Goal: Task Accomplishment & Management: Manage account settings

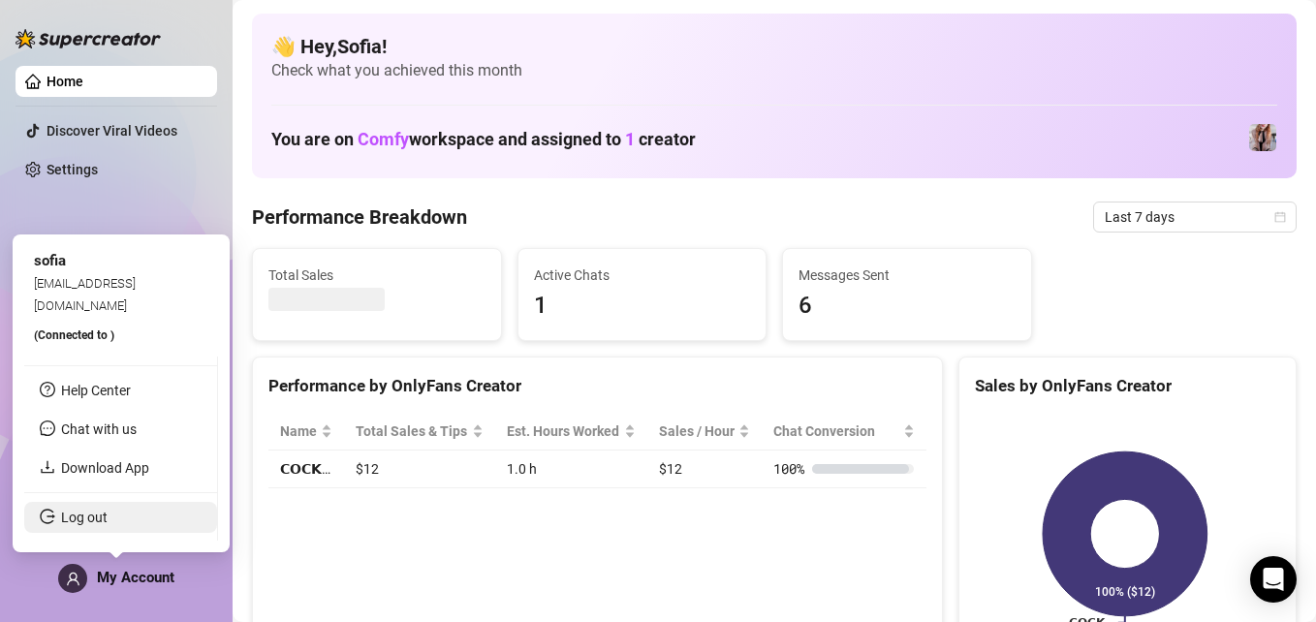
click at [108, 519] on link "Log out" at bounding box center [84, 517] width 46 height 15
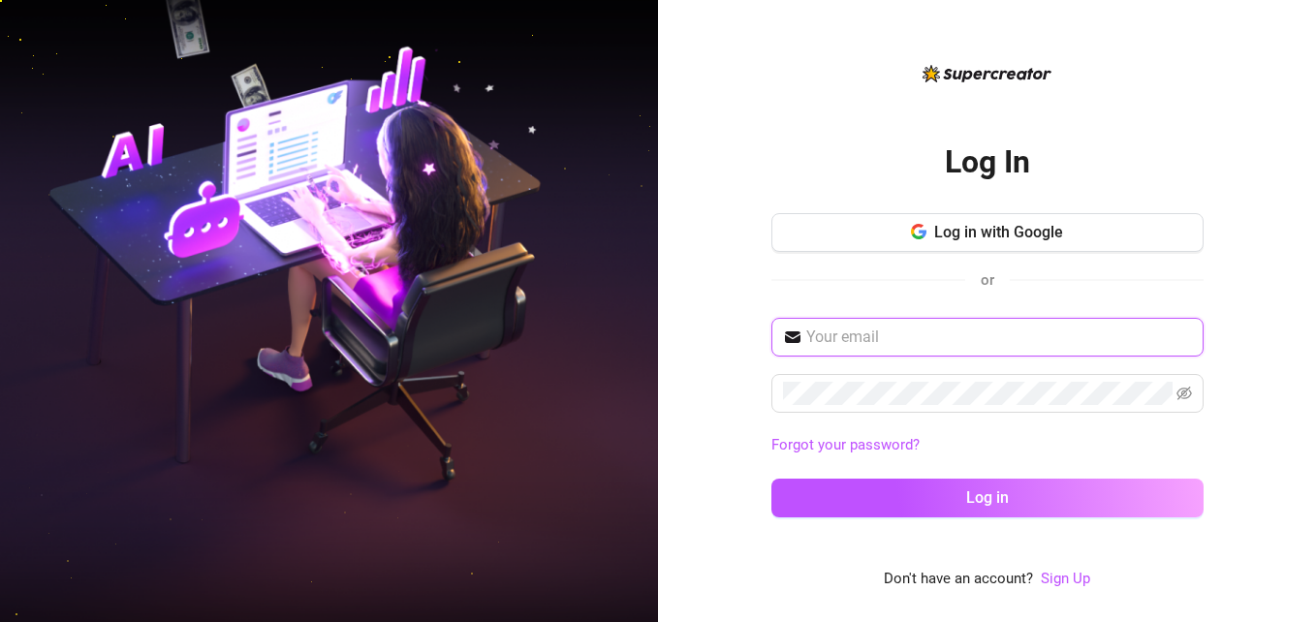
click at [853, 340] on input "text" at bounding box center [999, 336] width 386 height 23
type input "[EMAIL_ADDRESS][DOMAIN_NAME]"
click at [861, 518] on div "[EMAIL_ADDRESS][DOMAIN_NAME] Forgot your password? Log in" at bounding box center [987, 426] width 432 height 217
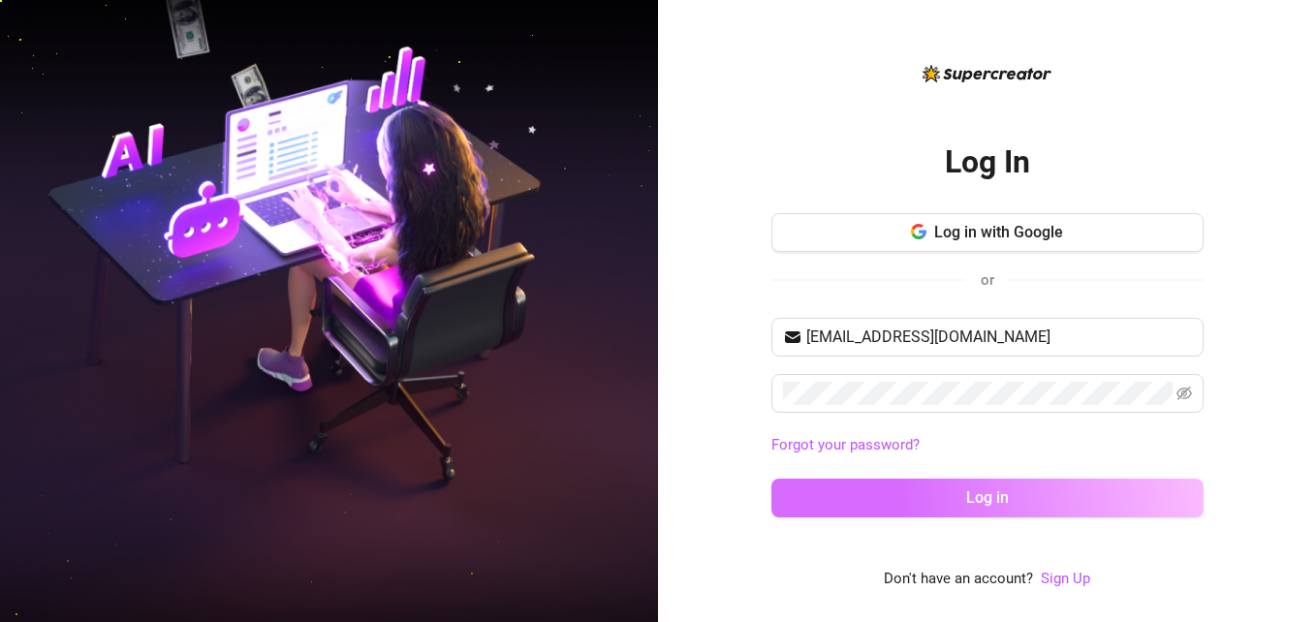
click at [862, 505] on button "Log in" at bounding box center [987, 498] width 432 height 39
